Goal: Communication & Community: Connect with others

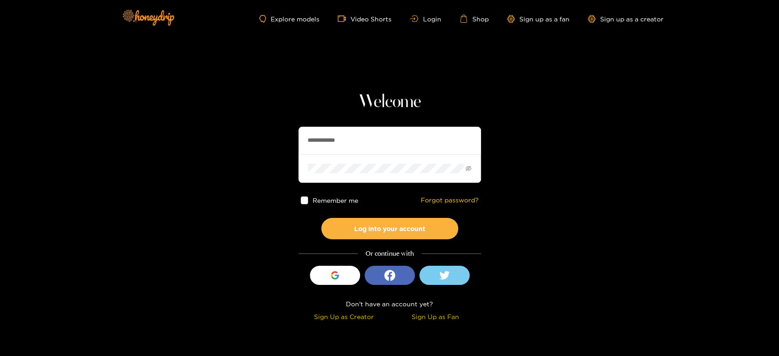
drag, startPoint x: 389, startPoint y: 138, endPoint x: 255, endPoint y: 139, distance: 134.2
click at [255, 139] on section "**********" at bounding box center [389, 162] width 779 height 324
paste input "*********"
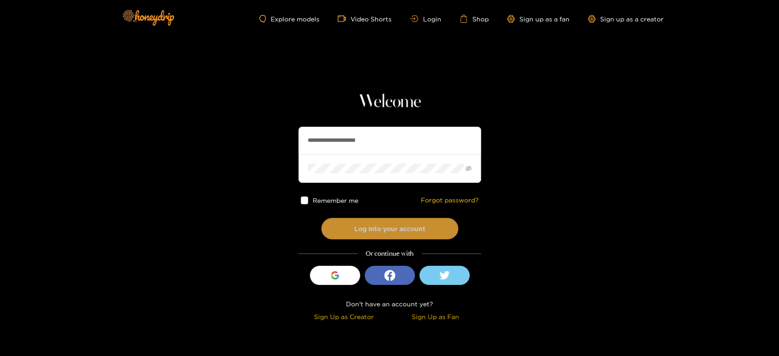
type input "**********"
click at [375, 222] on button "Log into your account" at bounding box center [389, 228] width 137 height 21
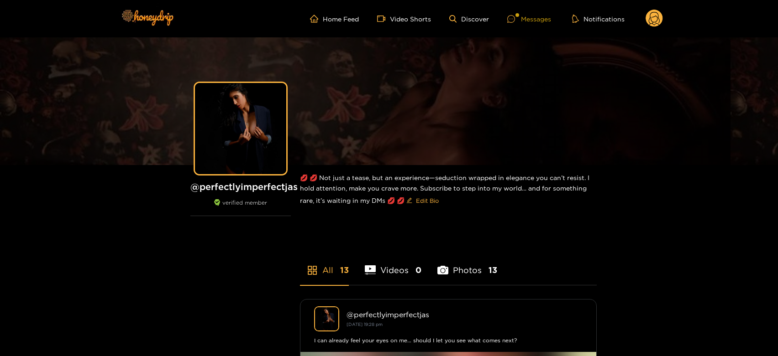
click at [514, 14] on div "Messages" at bounding box center [529, 19] width 44 height 10
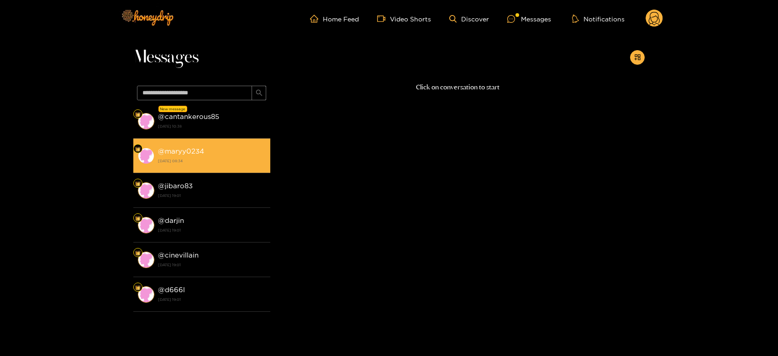
click at [222, 157] on div "@ maryy0234 [DATE] 08:34" at bounding box center [212, 156] width 108 height 21
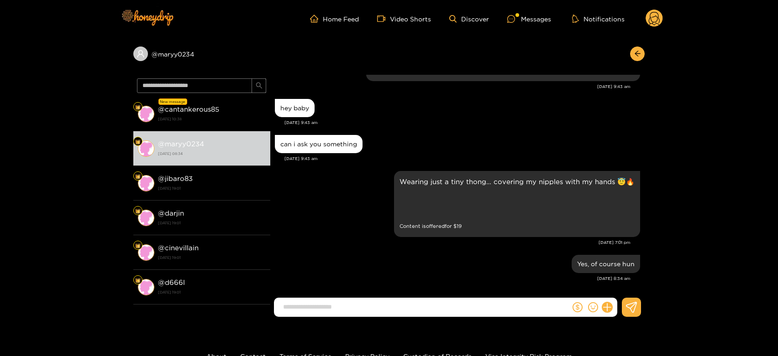
scroll to position [79, 0]
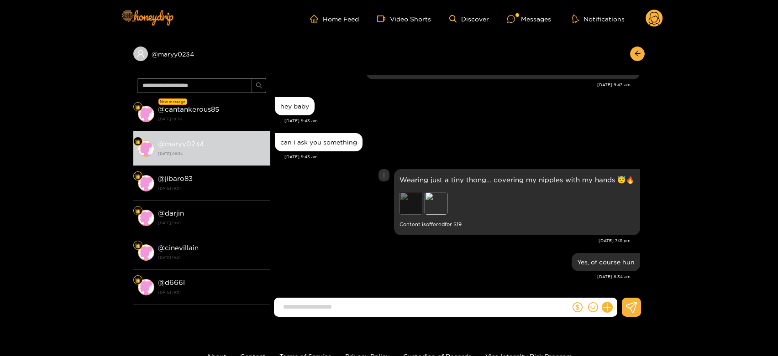
click at [410, 201] on div "Preview" at bounding box center [410, 203] width 23 height 23
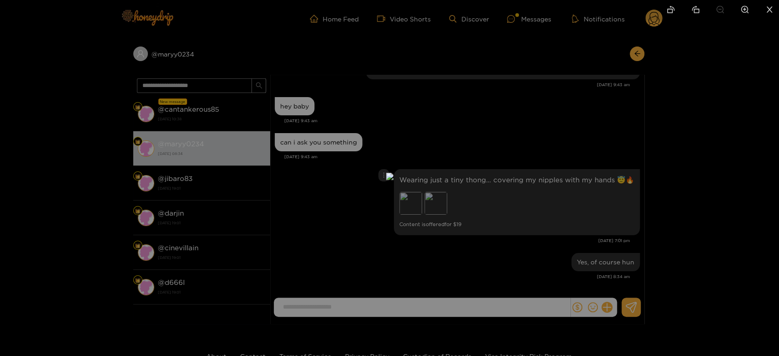
click at [774, 204] on div at bounding box center [389, 178] width 779 height 356
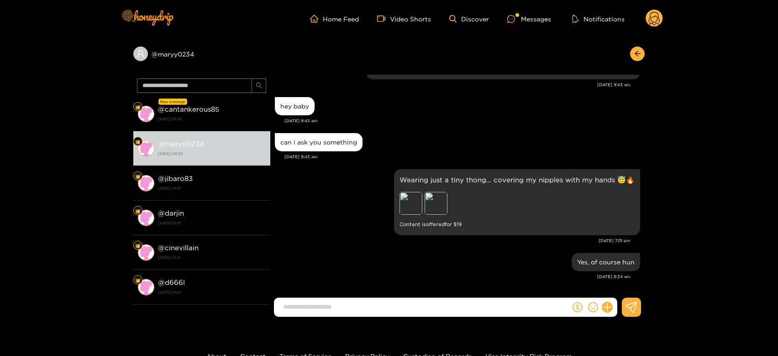
click at [709, 203] on div "@ maryy0234 New message @ cantankerous85 [DATE] 10:38 @ maryy0234 [DATE] 08:34 …" at bounding box center [389, 180] width 778 height 287
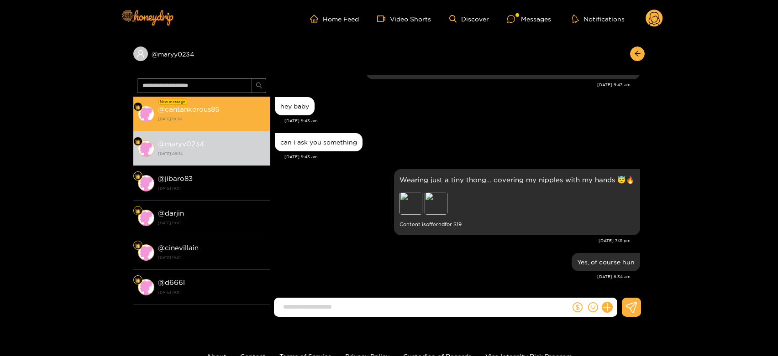
click at [206, 124] on li "New message @ cantankerous85 [DATE] 10:38" at bounding box center [201, 114] width 137 height 35
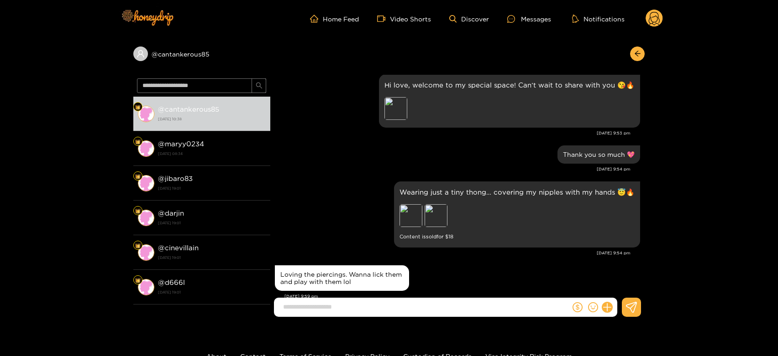
scroll to position [101, 0]
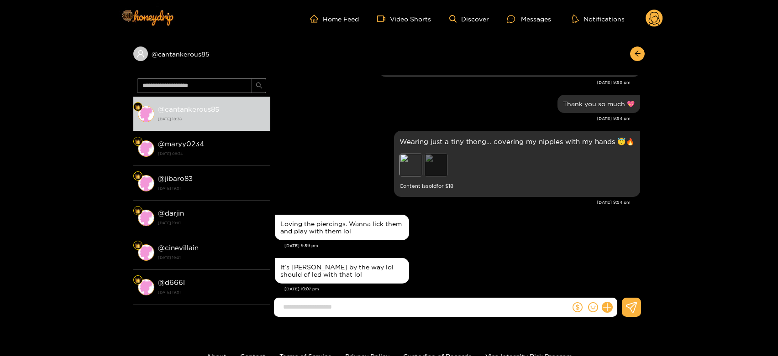
click at [441, 168] on div "Preview" at bounding box center [435, 165] width 23 height 23
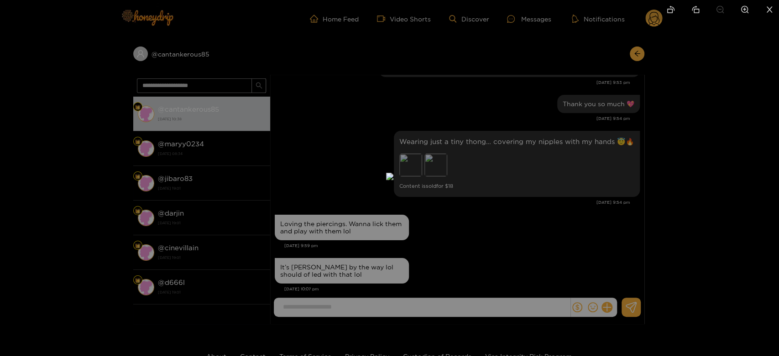
click at [699, 170] on div at bounding box center [389, 178] width 779 height 356
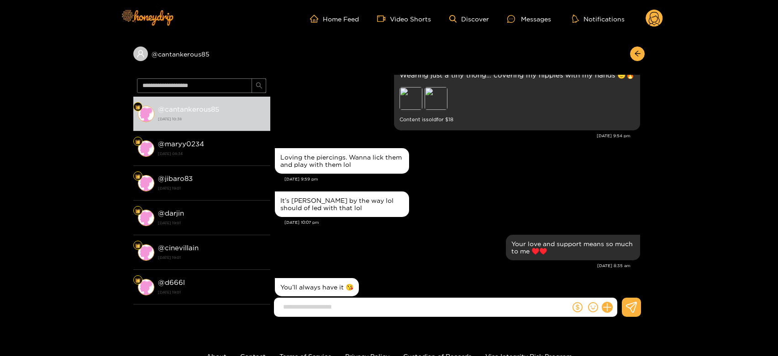
scroll to position [244, 0]
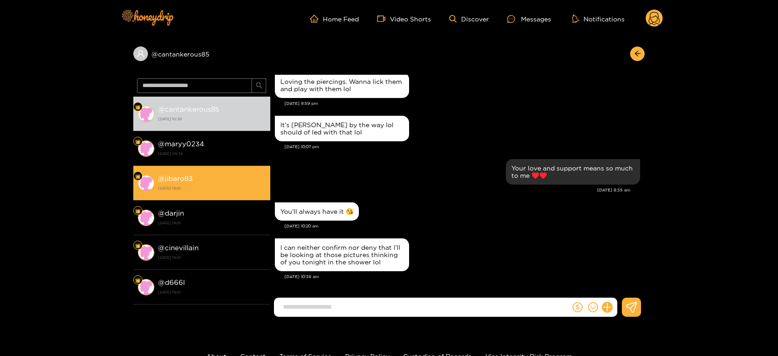
click at [196, 178] on div "@ jibaro83 [DATE] 19:01" at bounding box center [212, 183] width 108 height 21
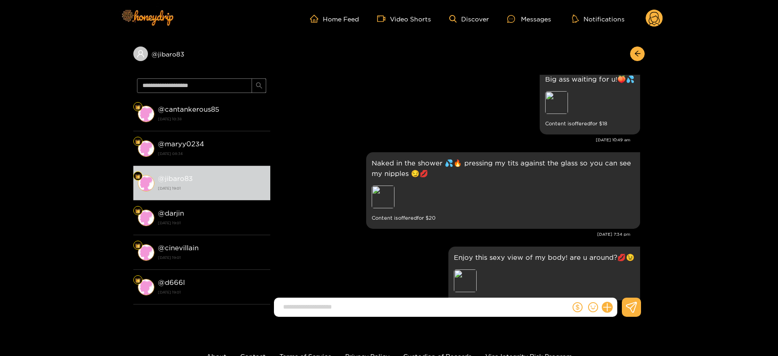
scroll to position [504, 0]
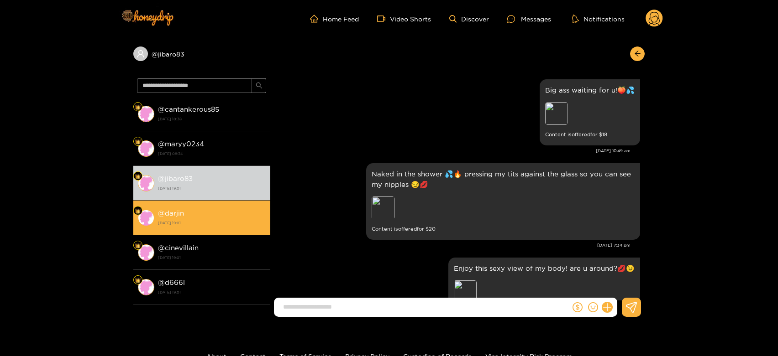
click at [211, 216] on div "@ darjin [DATE] 19:01" at bounding box center [212, 218] width 108 height 21
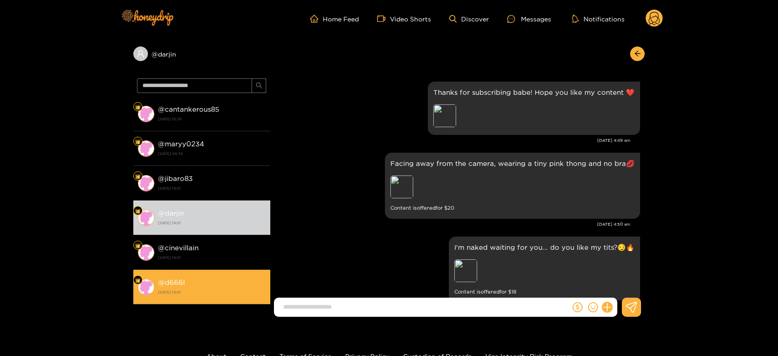
scroll to position [797, 0]
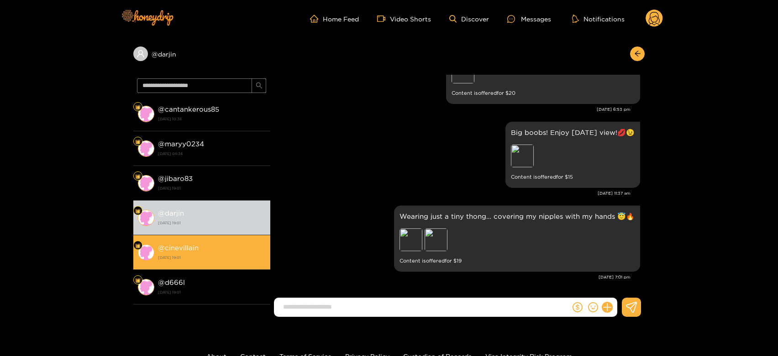
click at [204, 261] on strong "[DATE] 19:01" at bounding box center [212, 258] width 108 height 8
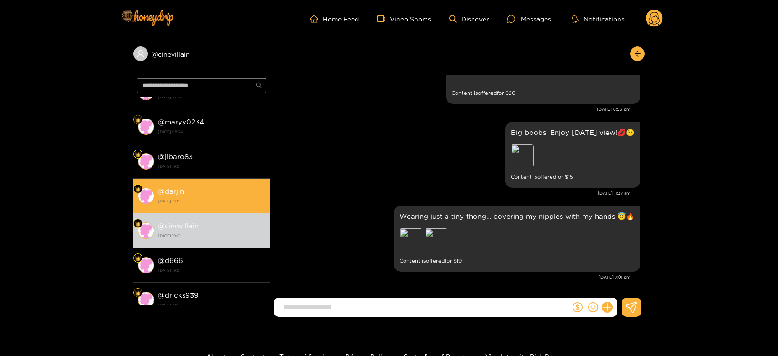
scroll to position [34, 0]
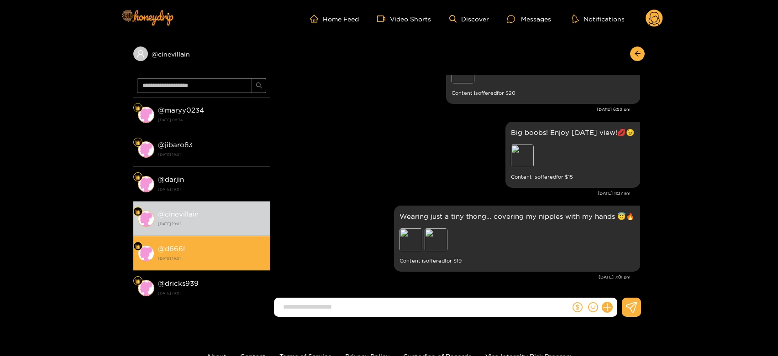
click at [201, 249] on div "@ d666l [DATE] 19:01" at bounding box center [212, 253] width 108 height 21
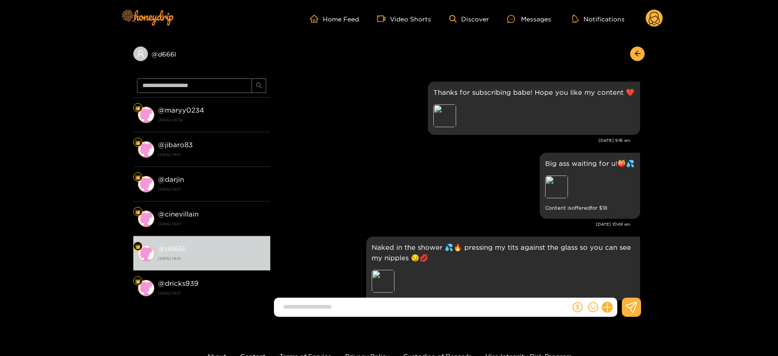
scroll to position [377, 0]
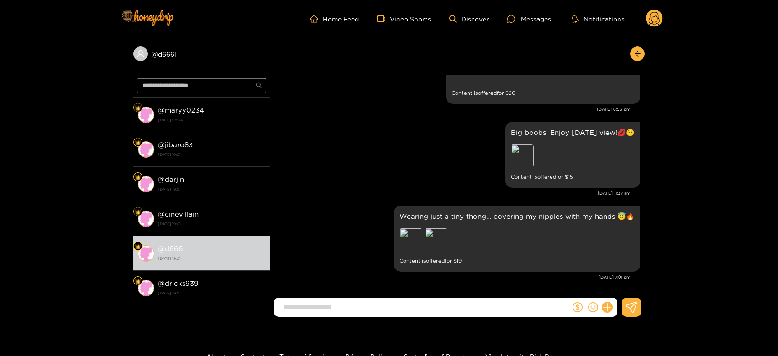
click at [661, 16] on circle at bounding box center [653, 18] width 17 height 17
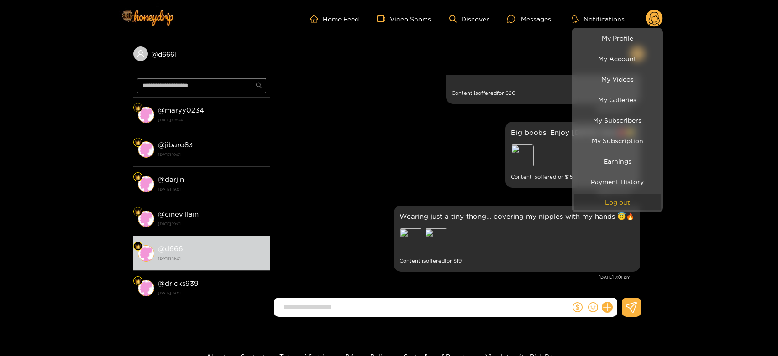
click at [622, 207] on button "Log out" at bounding box center [617, 202] width 87 height 16
